Goal: Task Accomplishment & Management: Use online tool/utility

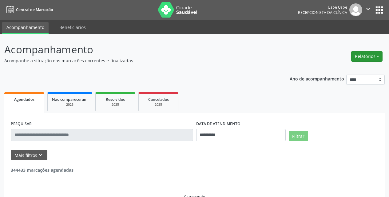
click at [353, 59] on button "Relatórios" at bounding box center [367, 56] width 31 height 10
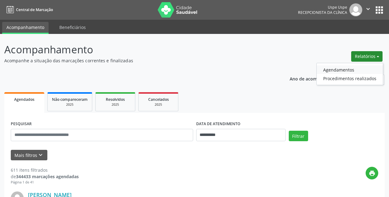
click at [351, 72] on link "Agendamentos" at bounding box center [350, 69] width 66 height 9
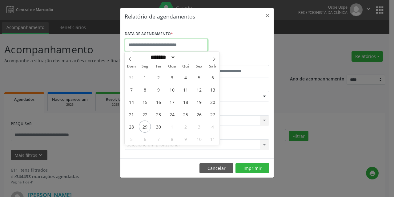
click at [161, 44] on input "text" at bounding box center [166, 45] width 83 height 12
click at [147, 126] on span "29" at bounding box center [145, 126] width 12 height 12
type input "**********"
click at [143, 126] on span "29" at bounding box center [145, 126] width 12 height 12
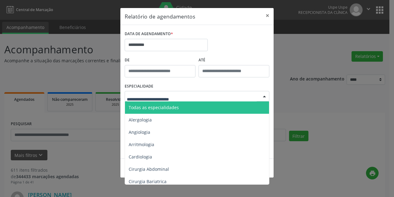
click at [147, 109] on span "Todas as especialidades" at bounding box center [154, 107] width 50 height 6
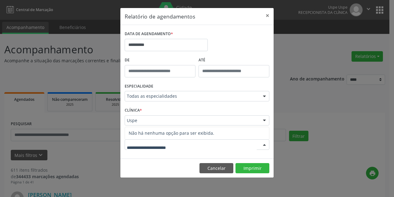
click at [147, 149] on div at bounding box center [197, 144] width 145 height 10
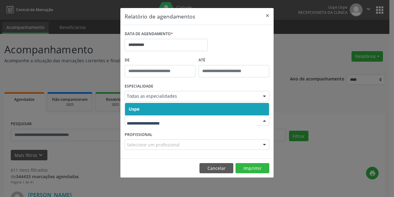
click at [144, 109] on span "Uspe" at bounding box center [197, 109] width 144 height 12
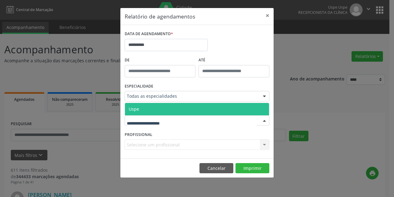
click at [143, 110] on span "Uspe" at bounding box center [197, 109] width 144 height 12
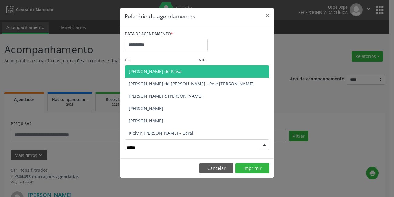
type input "******"
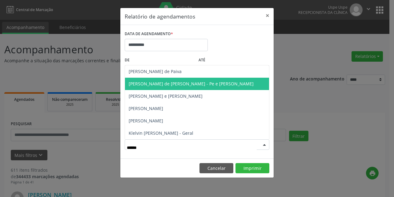
click at [149, 87] on span "[PERSON_NAME] de [PERSON_NAME] - Pe e [PERSON_NAME]" at bounding box center [197, 84] width 144 height 12
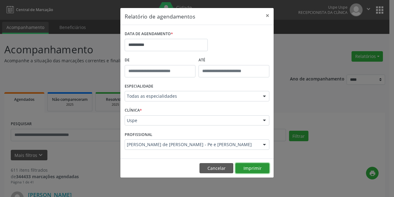
click at [241, 169] on button "Imprimir" at bounding box center [253, 168] width 34 height 10
